Goal: Transaction & Acquisition: Purchase product/service

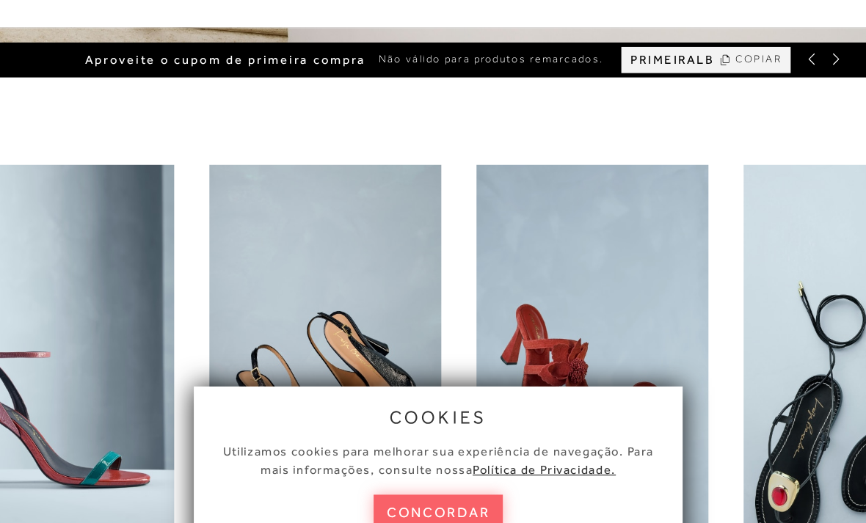
scroll to position [328, 0]
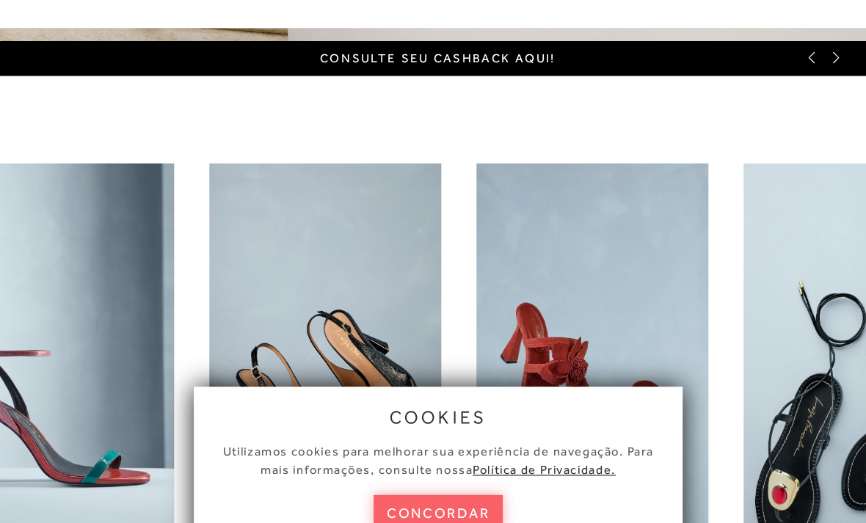
click at [690, 340] on img "4 / 6" at bounding box center [787, 363] width 195 height 365
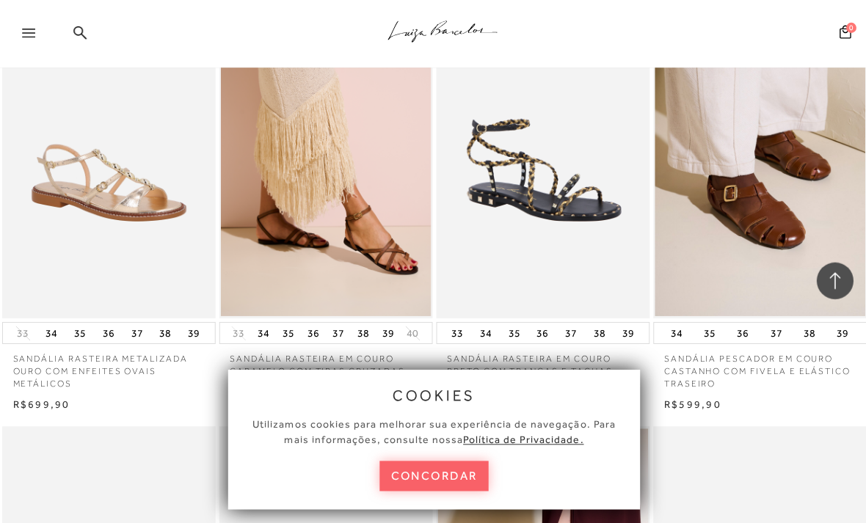
scroll to position [1385, 0]
click at [452, 490] on button "concordar" at bounding box center [433, 475] width 109 height 30
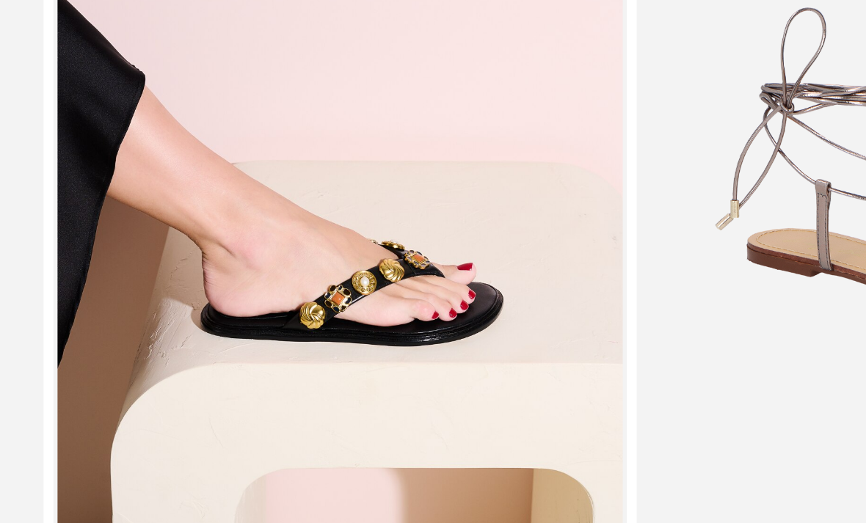
scroll to position [2133, 0]
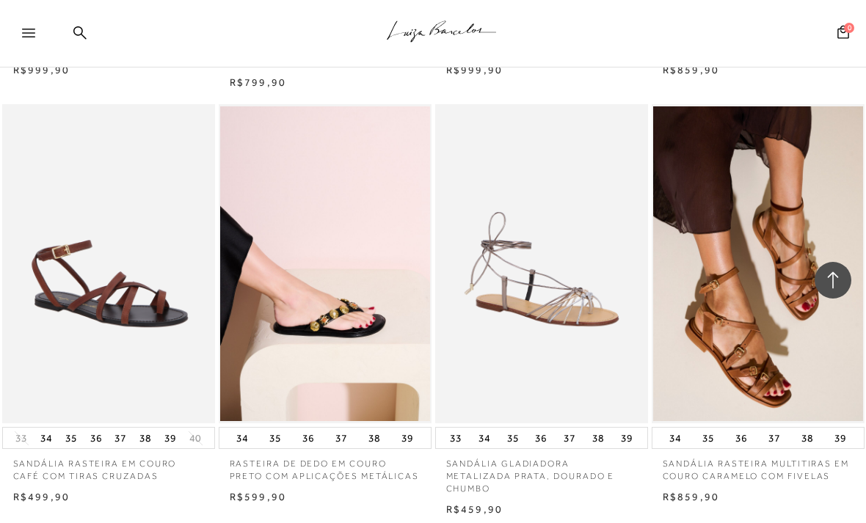
click at [367, 349] on img at bounding box center [325, 263] width 211 height 319
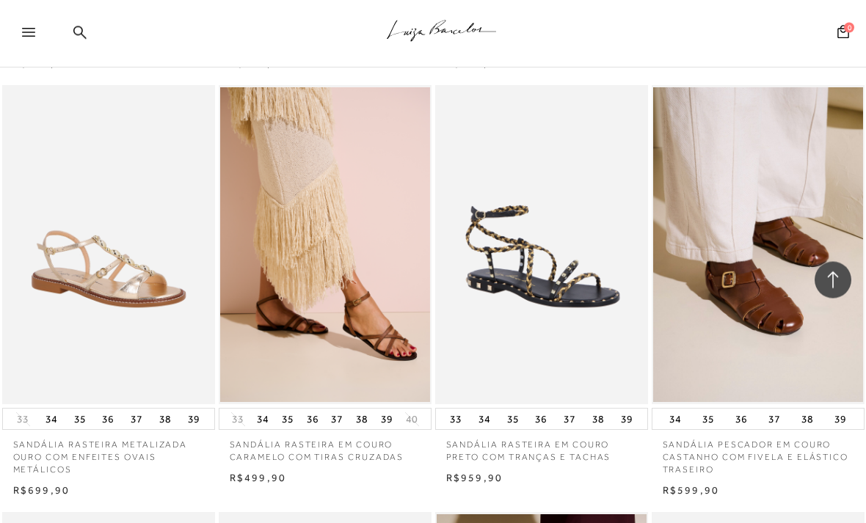
scroll to position [1298, 0]
click at [554, 268] on img at bounding box center [542, 244] width 211 height 319
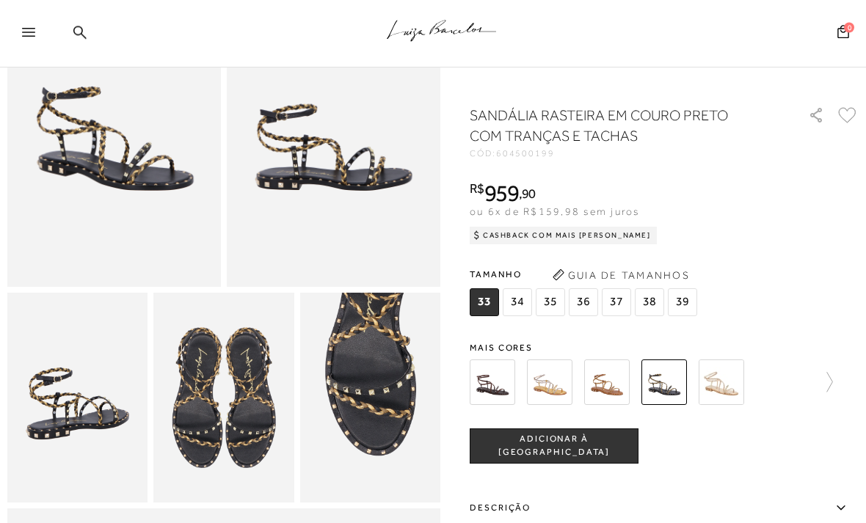
scroll to position [160, 0]
click at [390, 208] on img at bounding box center [334, 126] width 214 height 321
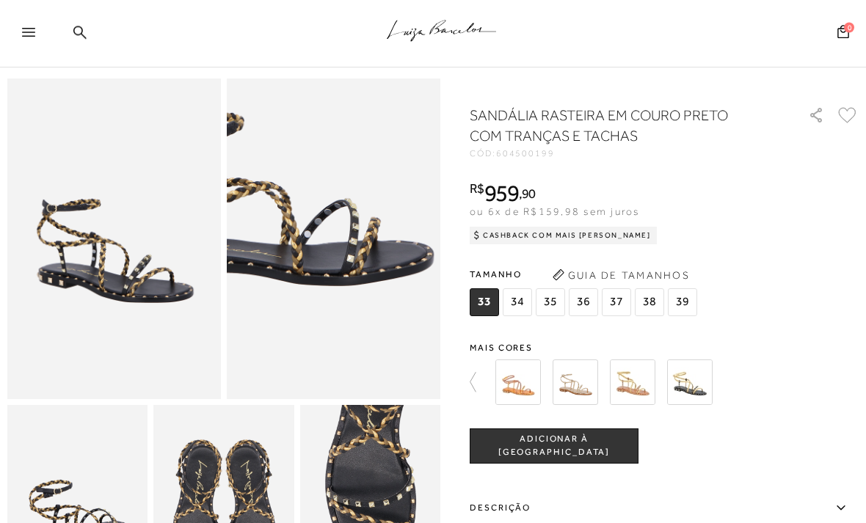
scroll to position [0, 0]
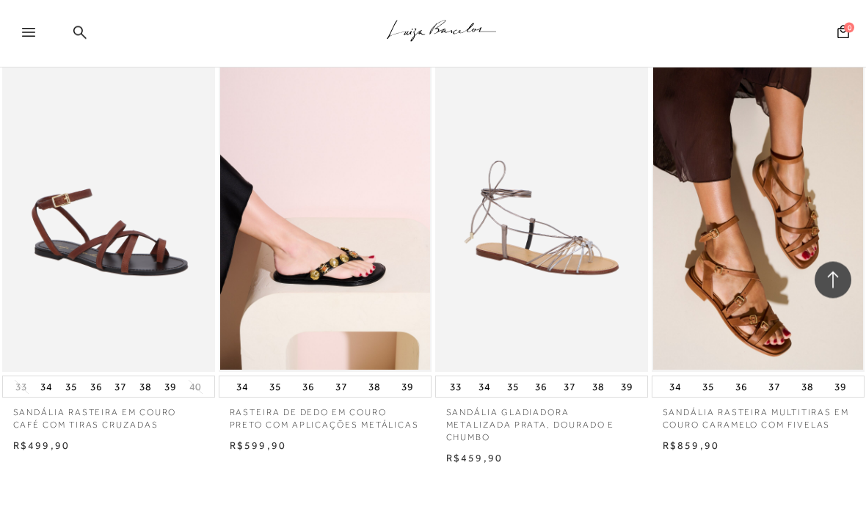
scroll to position [2184, 0]
click at [393, 299] on img at bounding box center [325, 212] width 211 height 319
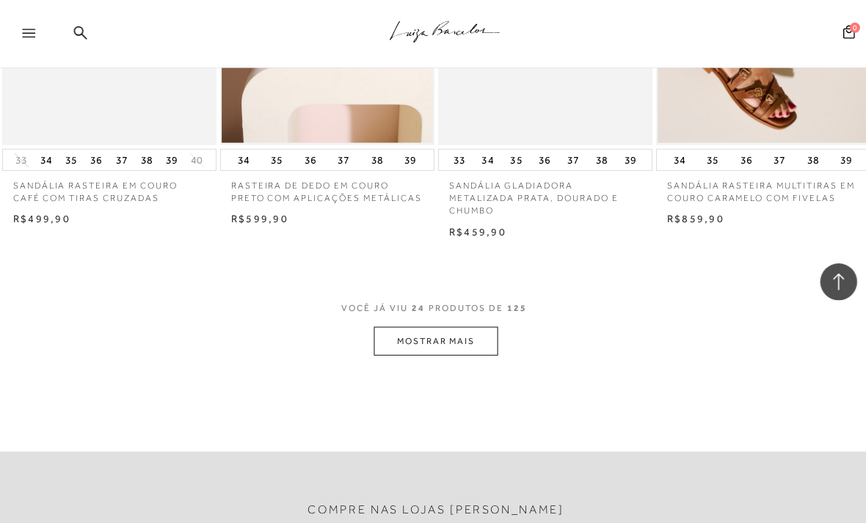
scroll to position [2405, 0]
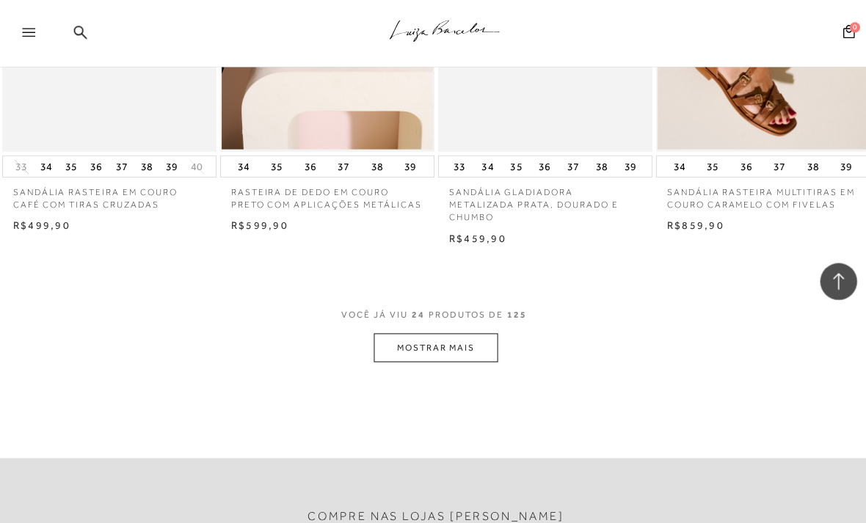
click at [476, 332] on button "MOSTRAR MAIS" at bounding box center [432, 346] width 123 height 29
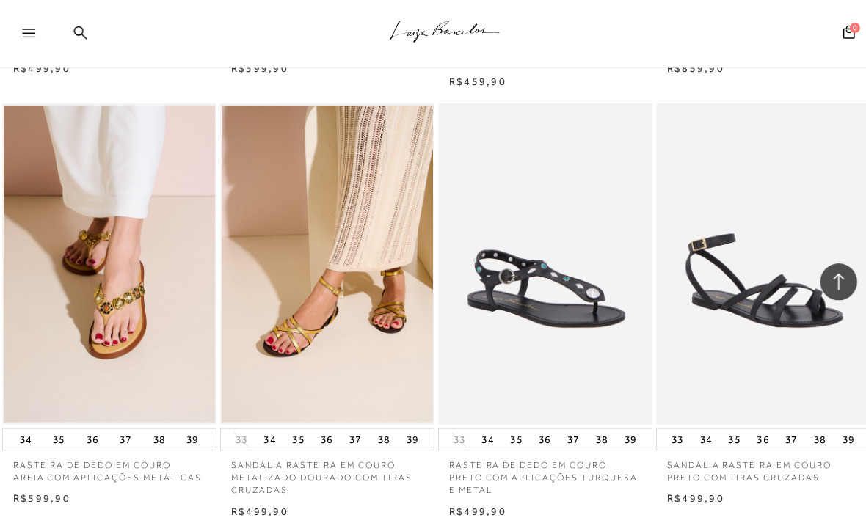
scroll to position [2562, 0]
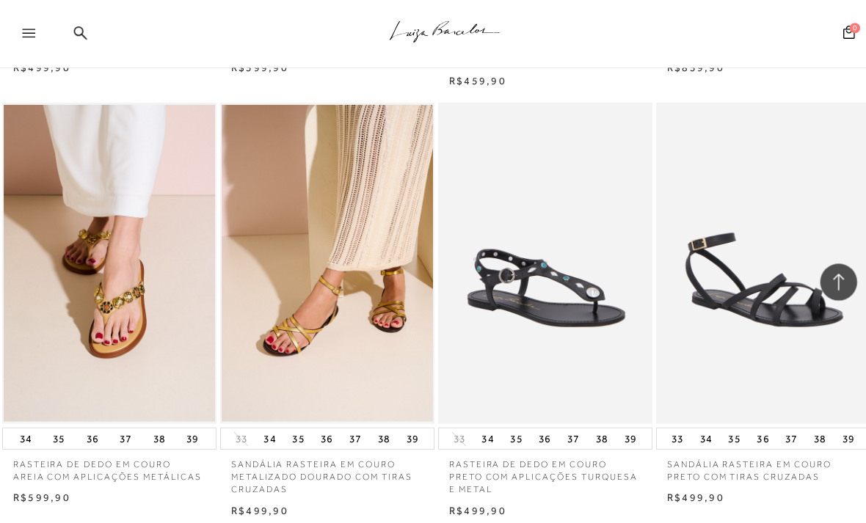
click at [357, 285] on img at bounding box center [325, 261] width 211 height 319
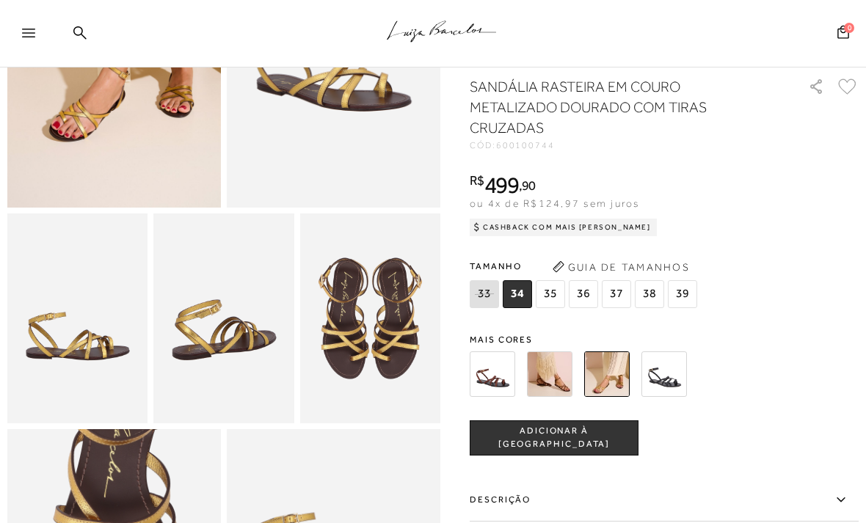
scroll to position [266, 0]
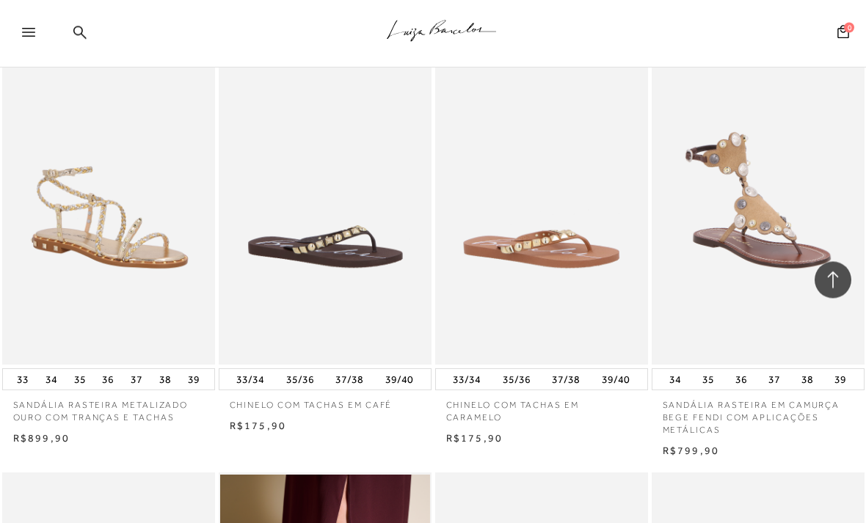
scroll to position [3900, 0]
click at [365, 275] on img at bounding box center [325, 204] width 211 height 319
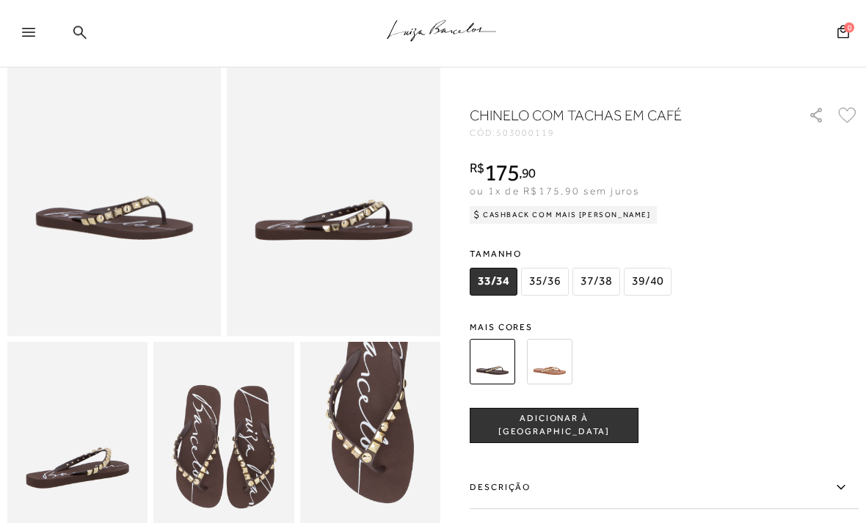
scroll to position [52, 0]
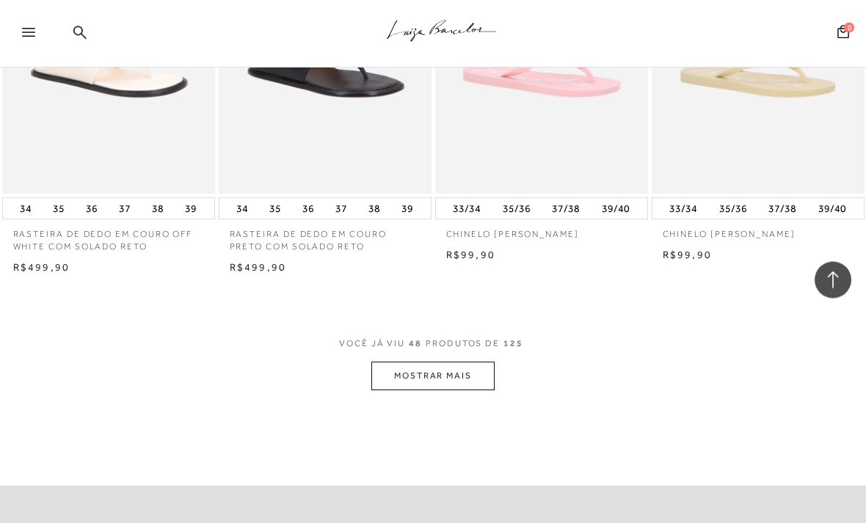
scroll to position [4972, 0]
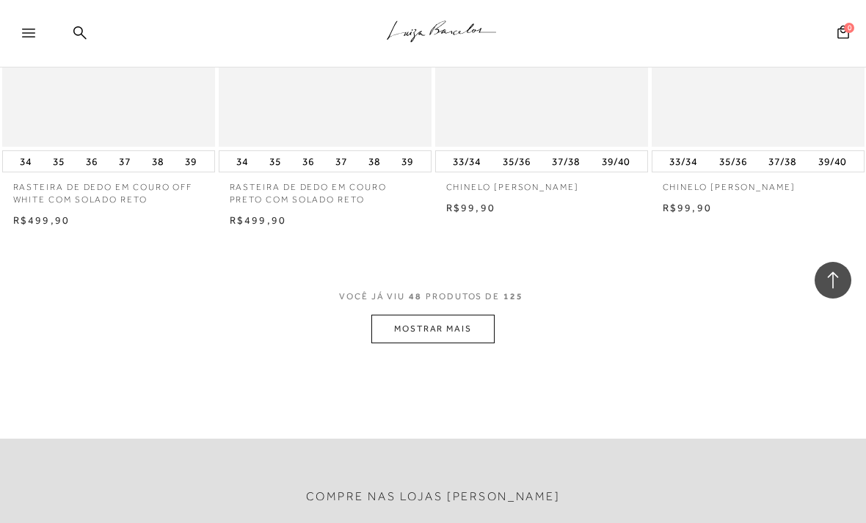
click at [472, 315] on button "MOSTRAR MAIS" at bounding box center [432, 329] width 123 height 29
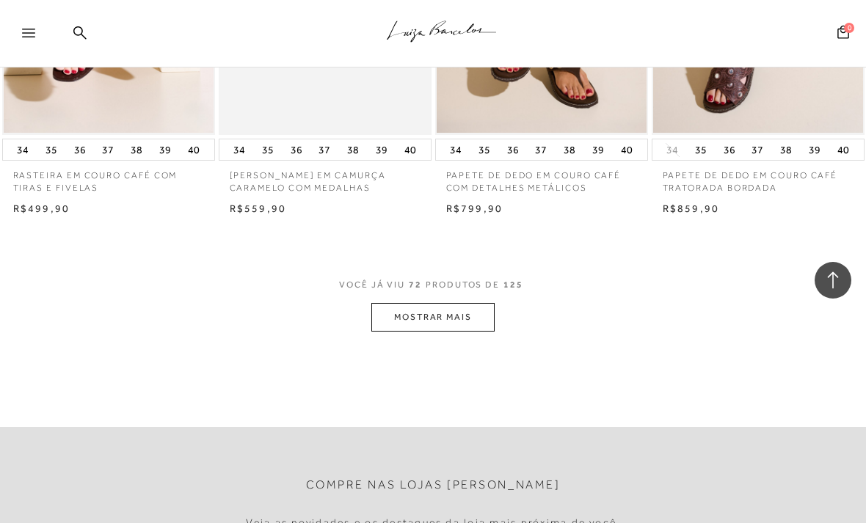
scroll to position [7559, 0]
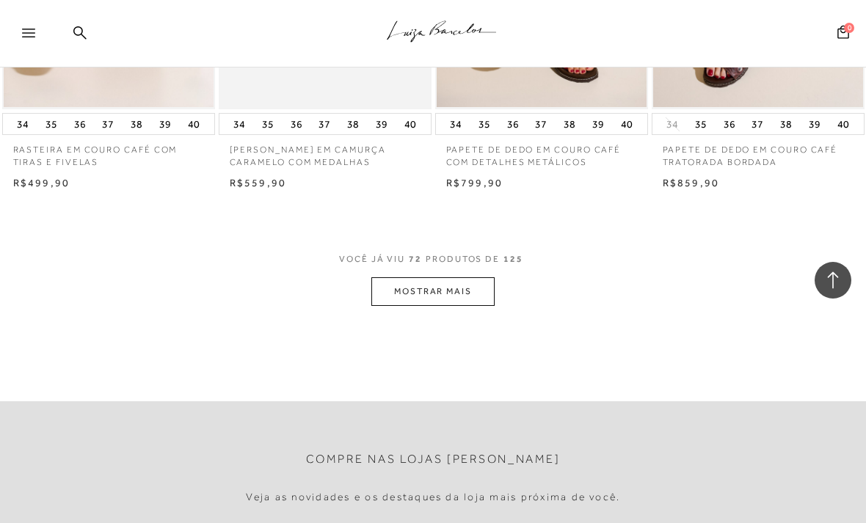
click at [464, 277] on button "MOSTRAR MAIS" at bounding box center [432, 291] width 123 height 29
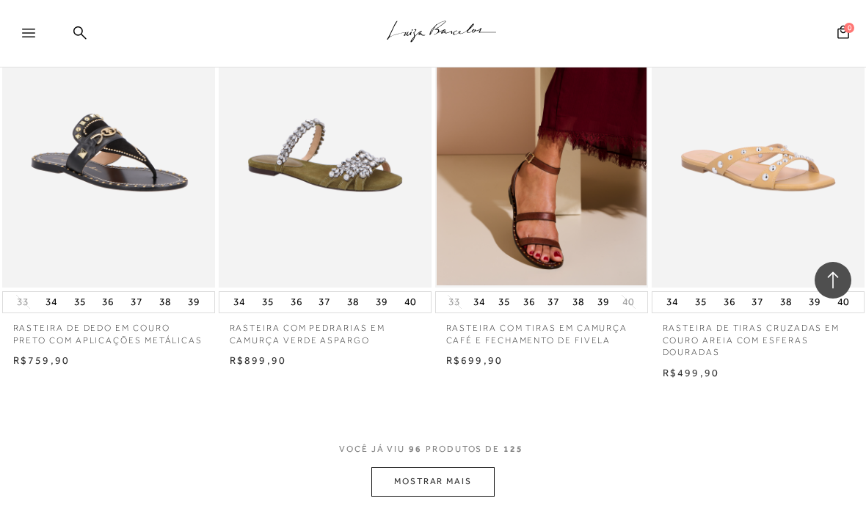
scroll to position [9928, 0]
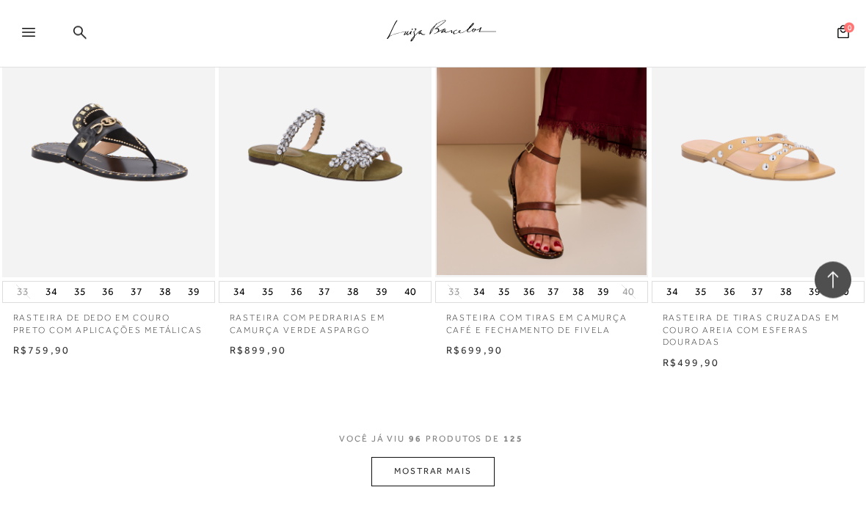
click at [476, 458] on button "MOSTRAR MAIS" at bounding box center [432, 472] width 123 height 29
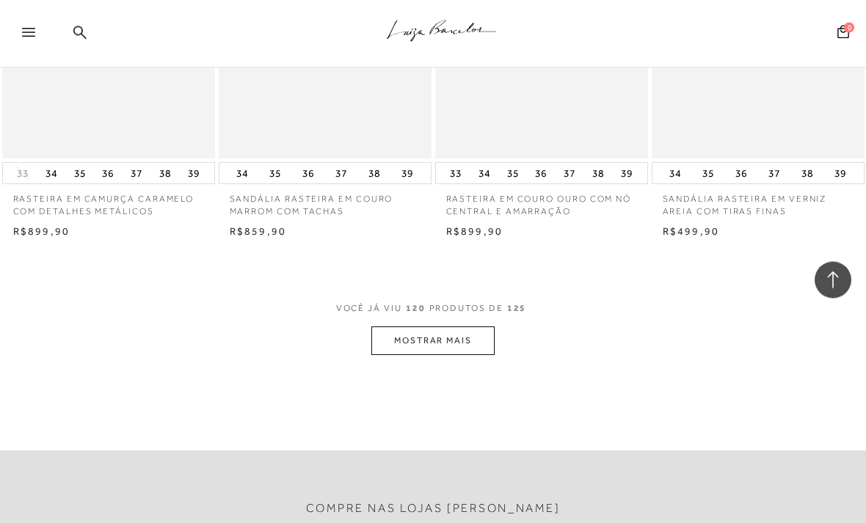
scroll to position [12598, 0]
click at [448, 327] on button "MOSTRAR MAIS" at bounding box center [432, 341] width 123 height 29
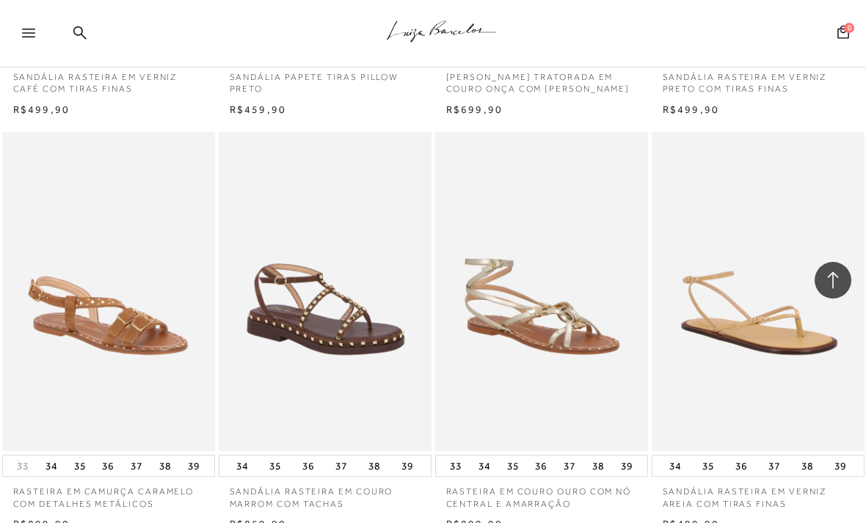
scroll to position [12304, 0]
click at [97, 39] on div ".a{fill-rule:evenodd;stroke:#000!important;stroke-width:0!important;}" at bounding box center [456, 34] width 817 height 68
click at [67, 27] on div ".a{fill-rule:evenodd;stroke:#000!important;stroke-width:0!important;}" at bounding box center [456, 34] width 817 height 68
click at [84, 32] on icon at bounding box center [79, 33] width 13 height 14
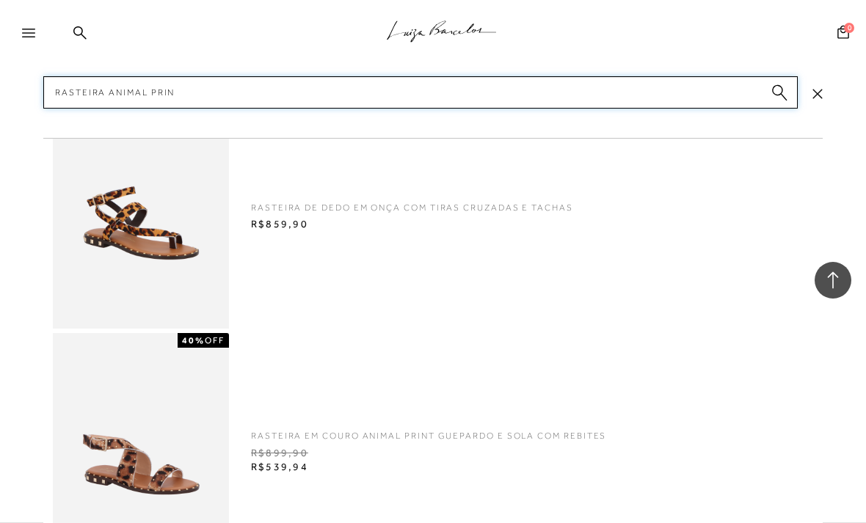
type input "Rasteira animal print"
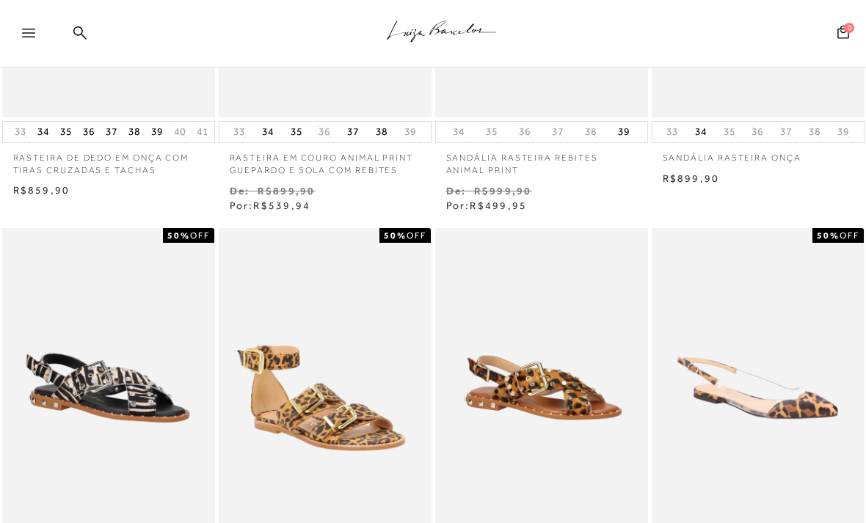
scroll to position [329, 0]
click at [90, 461] on img at bounding box center [109, 387] width 210 height 315
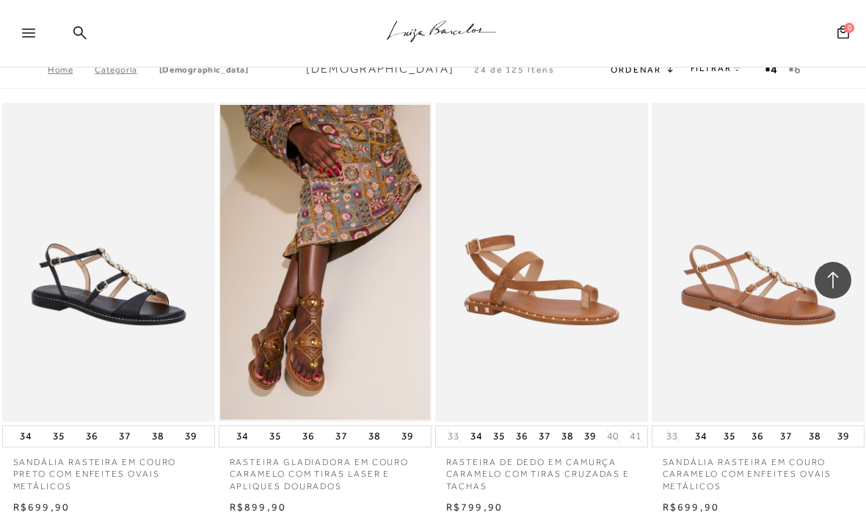
scroll to position [1767, 0]
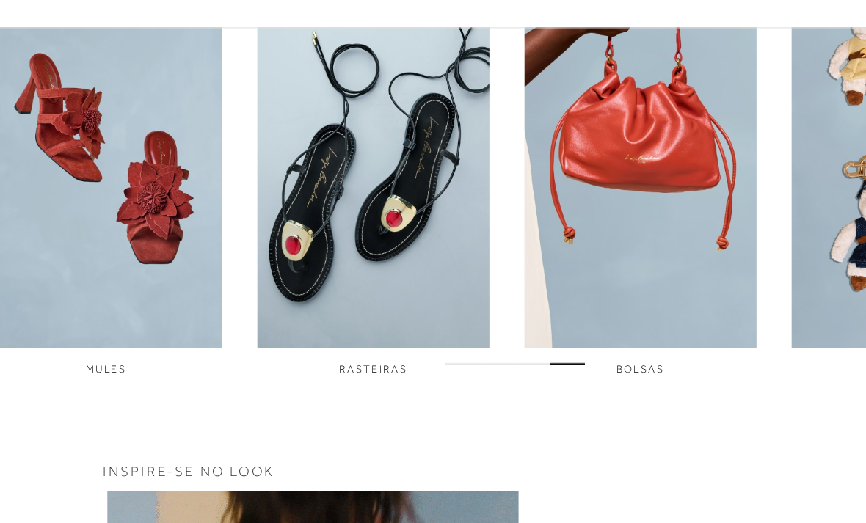
scroll to position [547, 0]
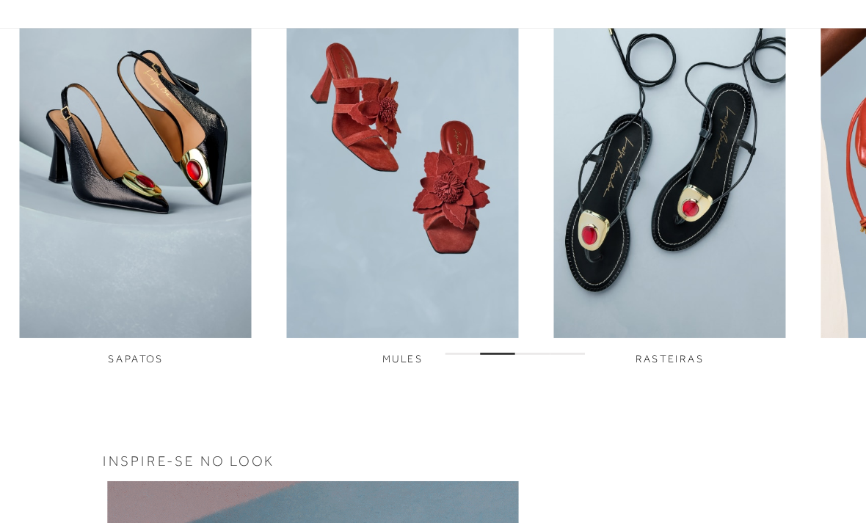
click at [110, 340] on span "SAPATOS" at bounding box center [114, 345] width 46 height 10
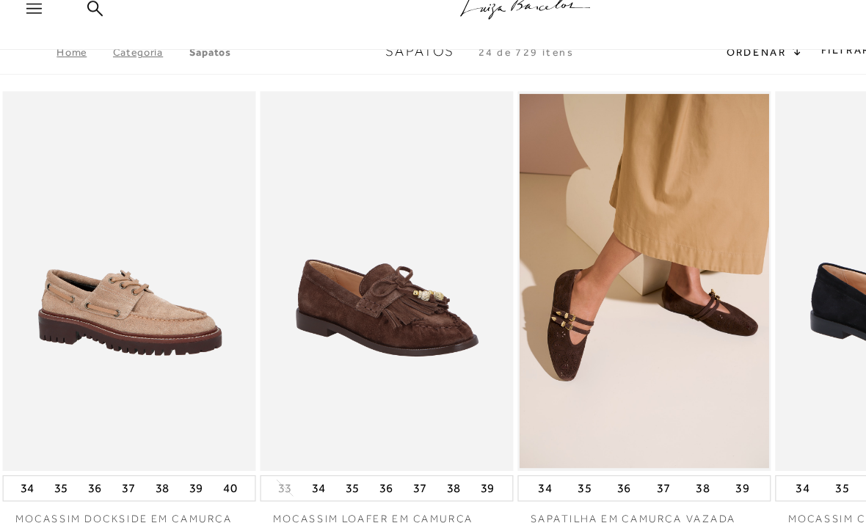
click at [532, 279] on img at bounding box center [542, 262] width 211 height 319
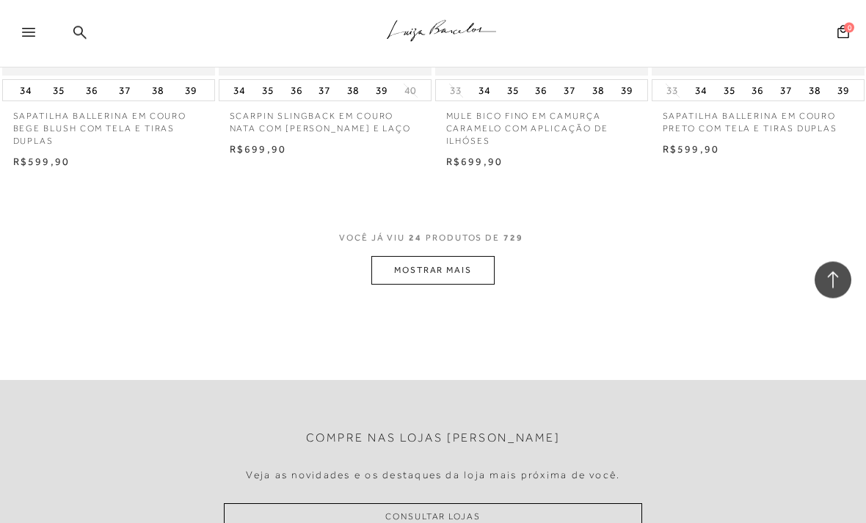
scroll to position [2481, 0]
click at [412, 256] on button "MOSTRAR MAIS" at bounding box center [432, 270] width 123 height 29
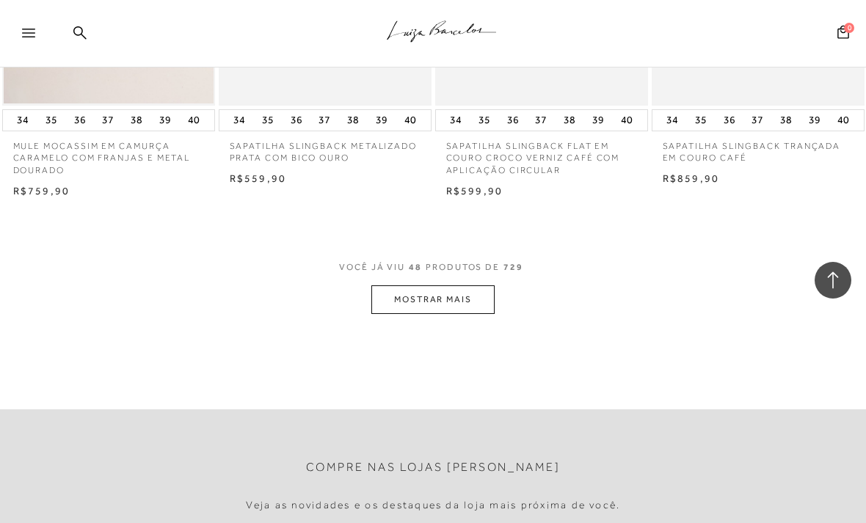
scroll to position [4993, 0]
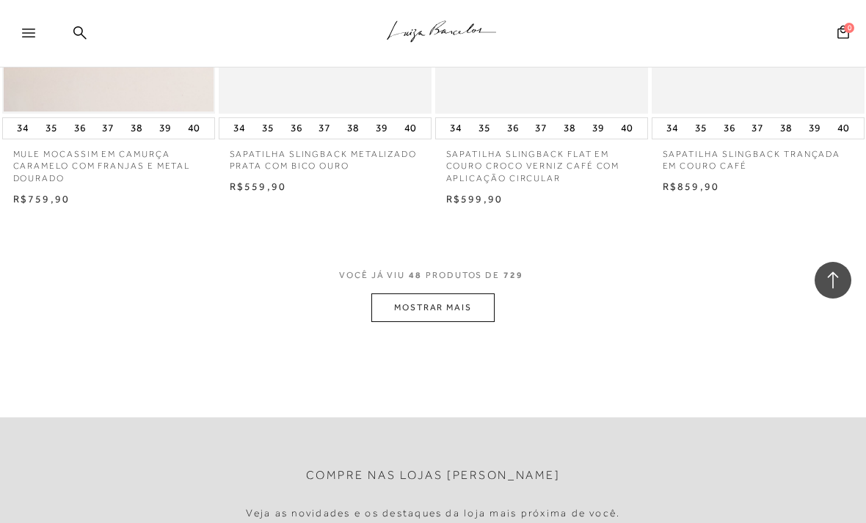
click at [401, 293] on button "MOSTRAR MAIS" at bounding box center [432, 307] width 123 height 29
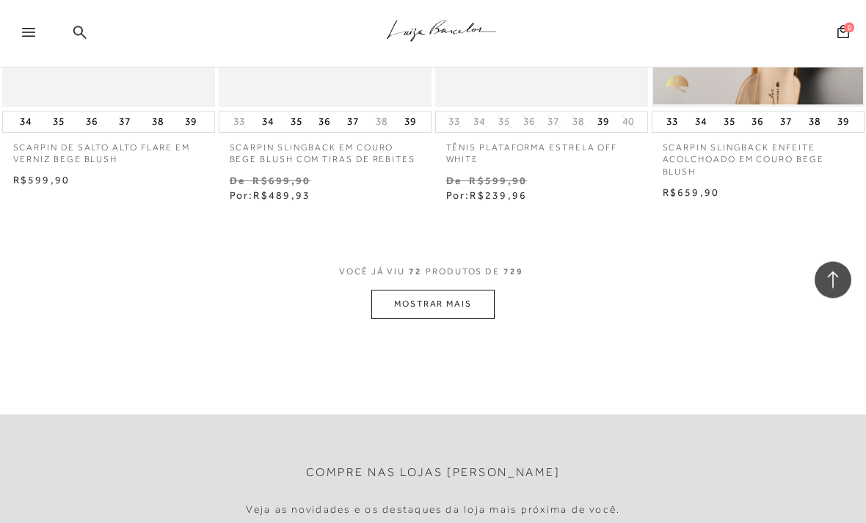
scroll to position [7594, 0]
click at [422, 292] on button "MOSTRAR MAIS" at bounding box center [432, 306] width 123 height 29
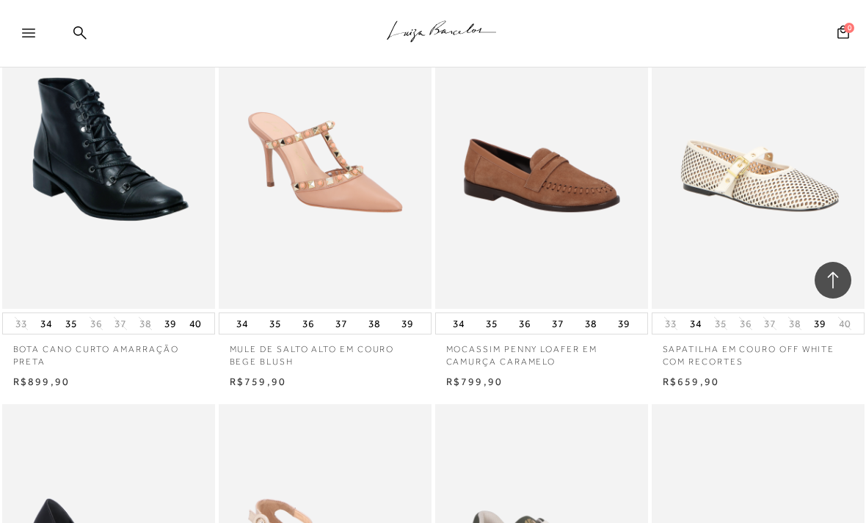
scroll to position [7822, 0]
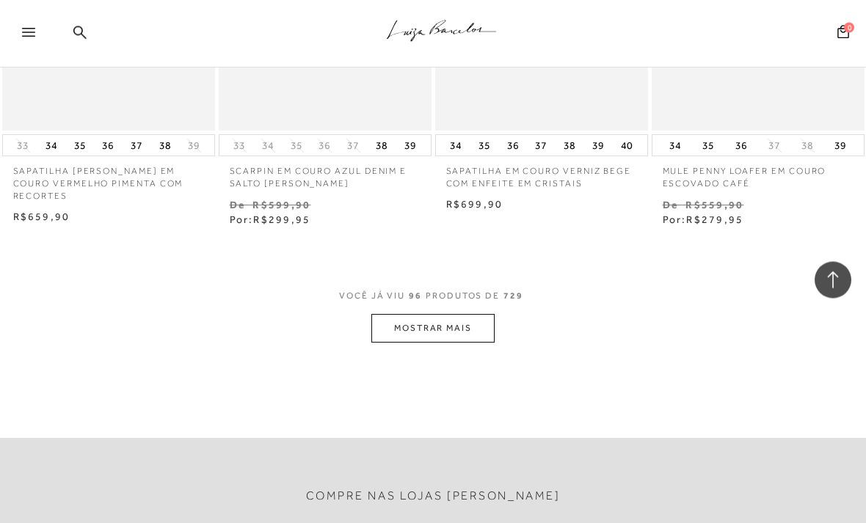
click at [403, 315] on button "MOSTRAR MAIS" at bounding box center [432, 329] width 123 height 29
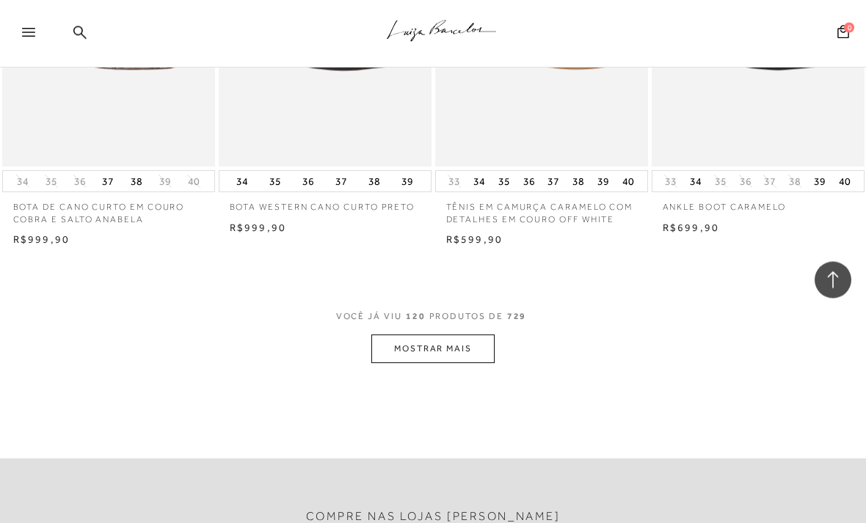
scroll to position [12682, 0]
click at [430, 335] on button "MOSTRAR MAIS" at bounding box center [432, 349] width 123 height 29
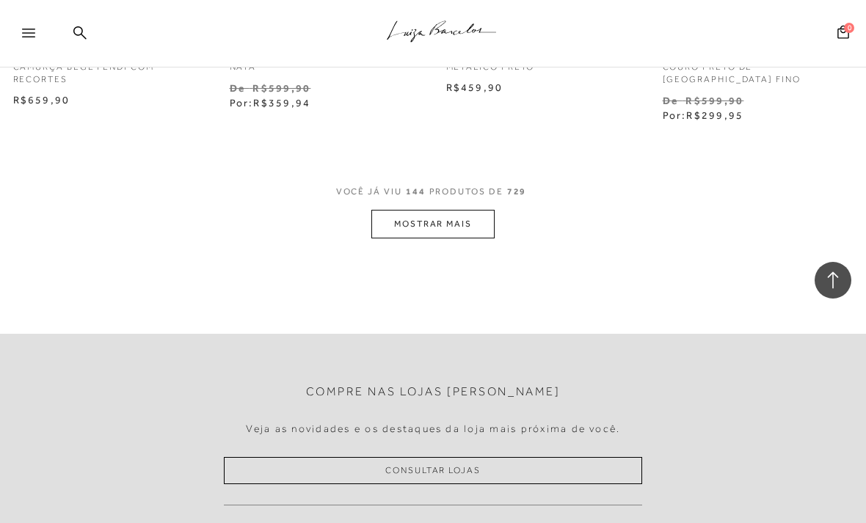
scroll to position [15427, 0]
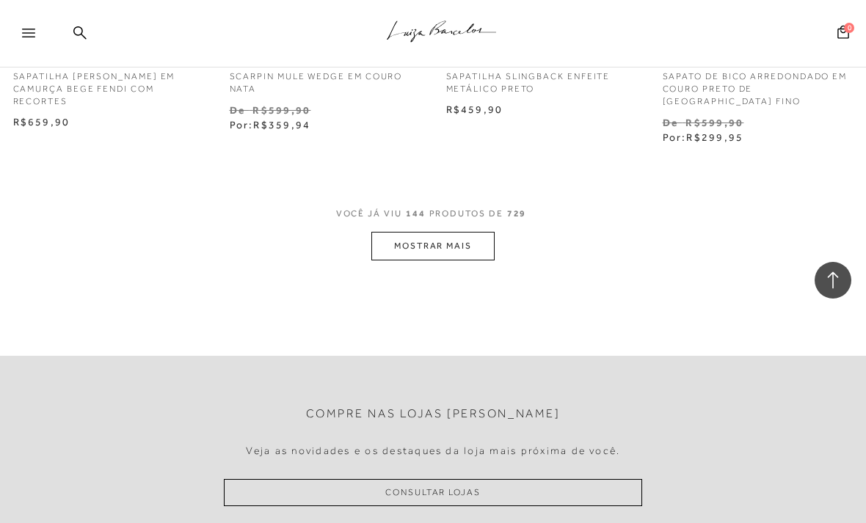
click at [431, 232] on button "MOSTRAR MAIS" at bounding box center [432, 246] width 123 height 29
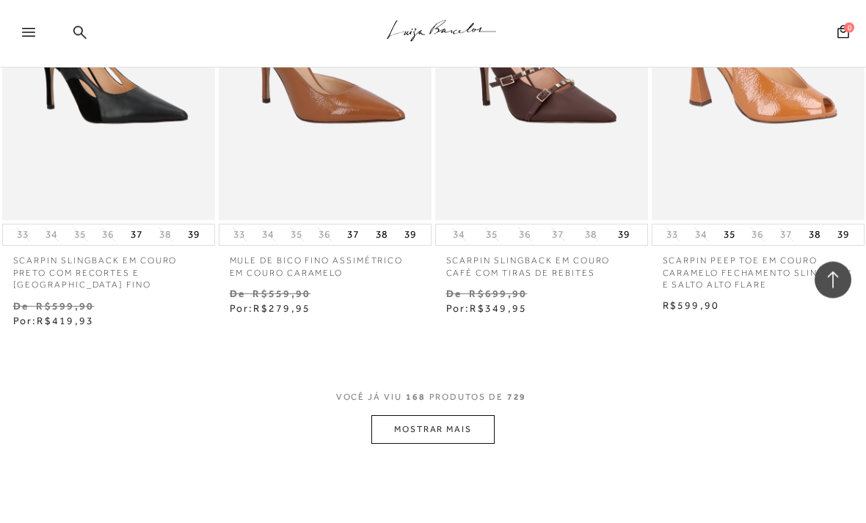
scroll to position [17845, 0]
